Goal: Find specific page/section: Find specific page/section

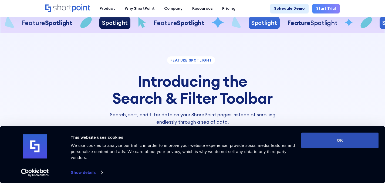
click at [323, 144] on button "OK" at bounding box center [339, 141] width 77 height 16
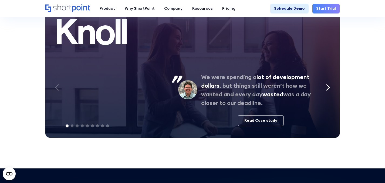
scroll to position [2429, 0]
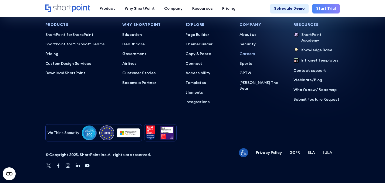
click at [246, 57] on p "Careers" at bounding box center [262, 54] width 46 height 6
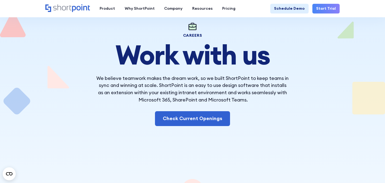
scroll to position [78, 0]
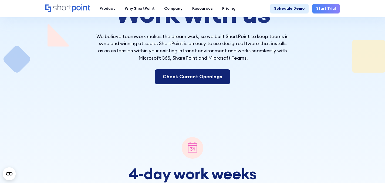
click at [191, 74] on link "Check Current Openings" at bounding box center [192, 76] width 75 height 15
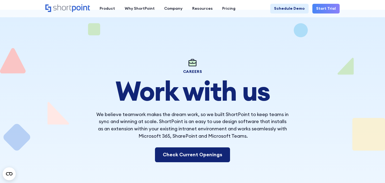
click at [204, 153] on link "Check Current Openings" at bounding box center [192, 154] width 75 height 15
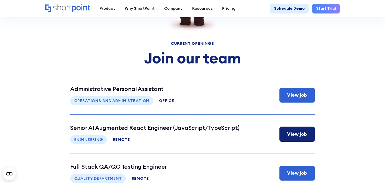
scroll to position [2020, 0]
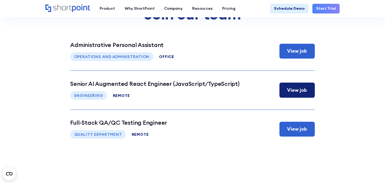
click at [308, 97] on div "View job" at bounding box center [296, 90] width 35 height 15
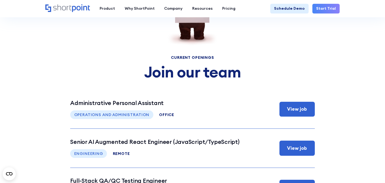
scroll to position [2070, 0]
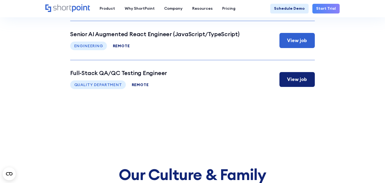
click at [296, 83] on div "View job" at bounding box center [297, 79] width 20 height 7
